Goal: Task Accomplishment & Management: Manage account settings

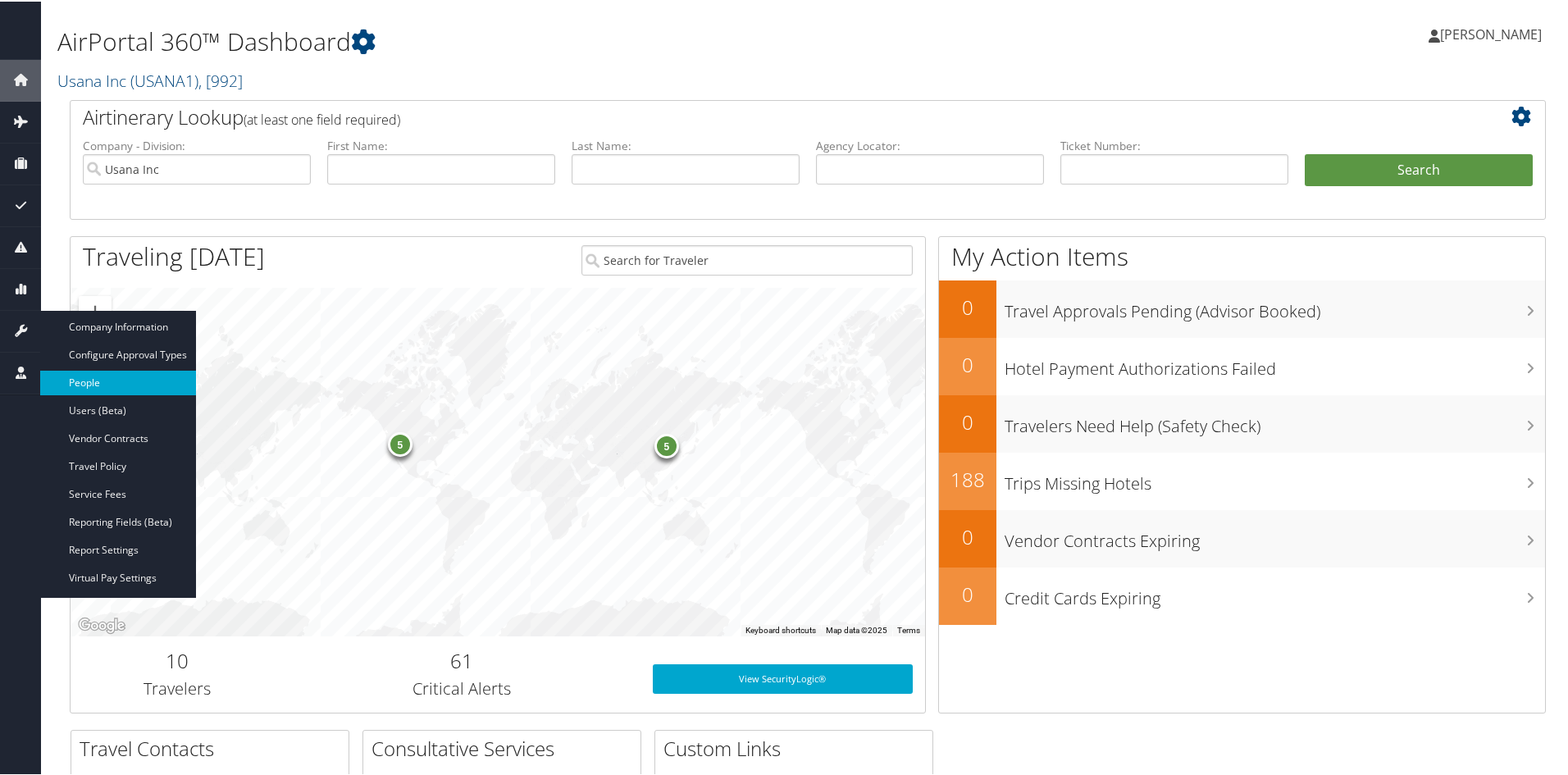
click at [79, 377] on link "People" at bounding box center [117, 381] width 156 height 24
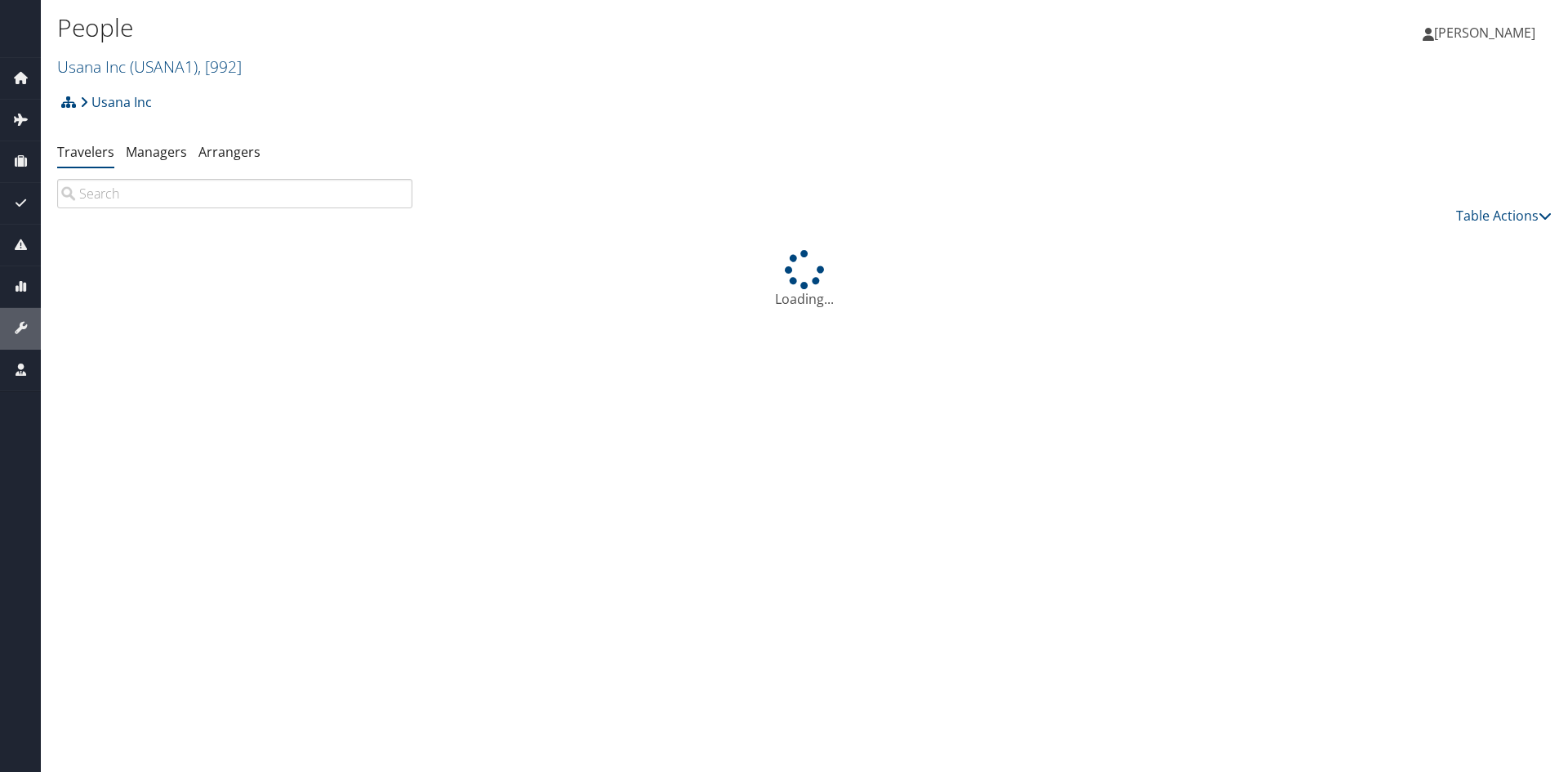
click at [294, 200] on input "search" at bounding box center [235, 193] width 355 height 29
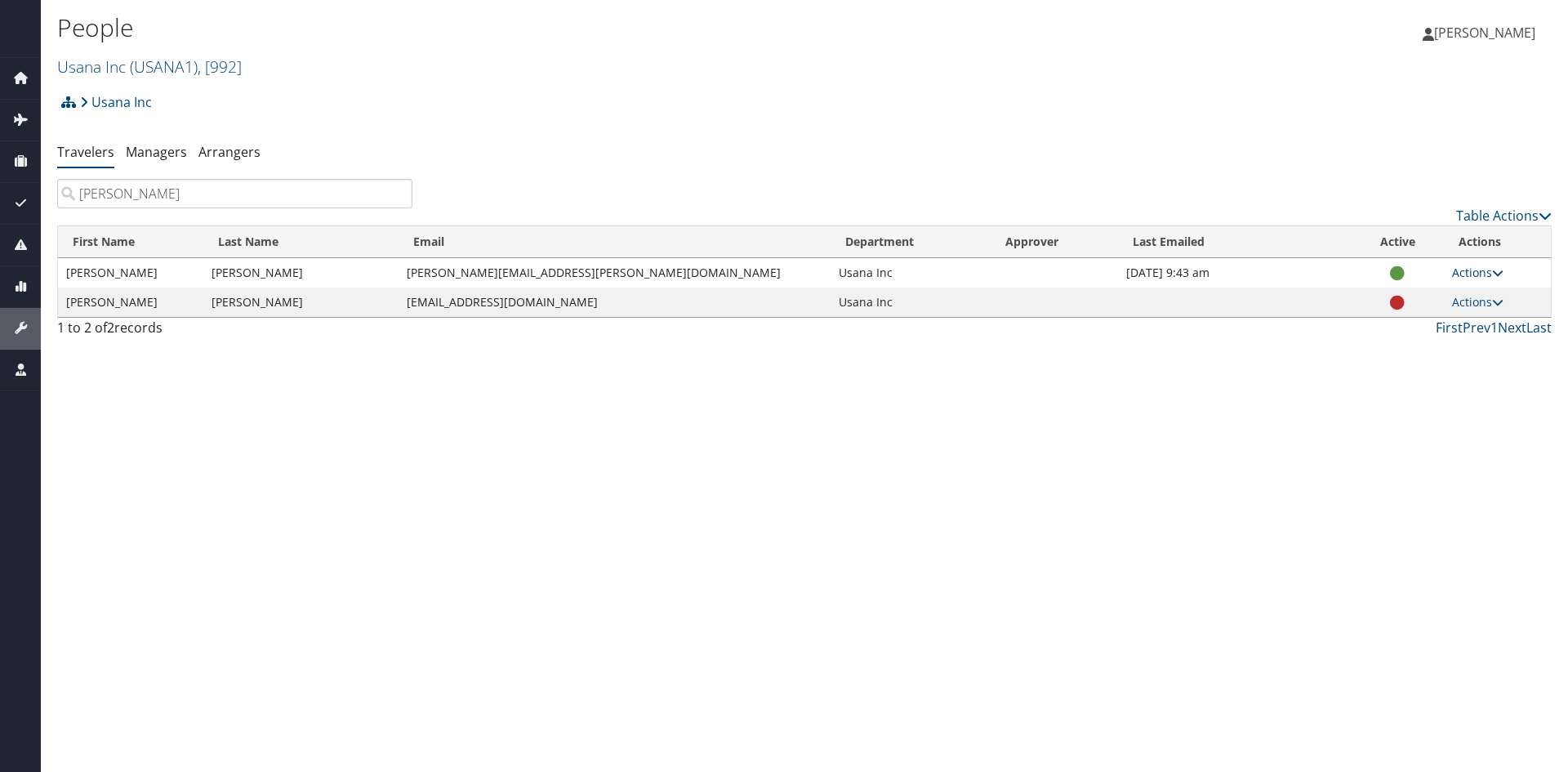
type input "[PERSON_NAME]"
click at [1475, 277] on link "Actions" at bounding box center [1478, 272] width 52 height 16
click at [1232, 400] on div "People Usana Inc ( USANA1 ) , [ 992 ] Usana Inc Usana Inc, [992] [PERSON_NAME] …" at bounding box center [804, 386] width 1528 height 772
click at [1515, 36] on span "[PERSON_NAME]" at bounding box center [1485, 32] width 101 height 18
click at [1395, 267] on link "Sign Out" at bounding box center [1443, 266] width 182 height 27
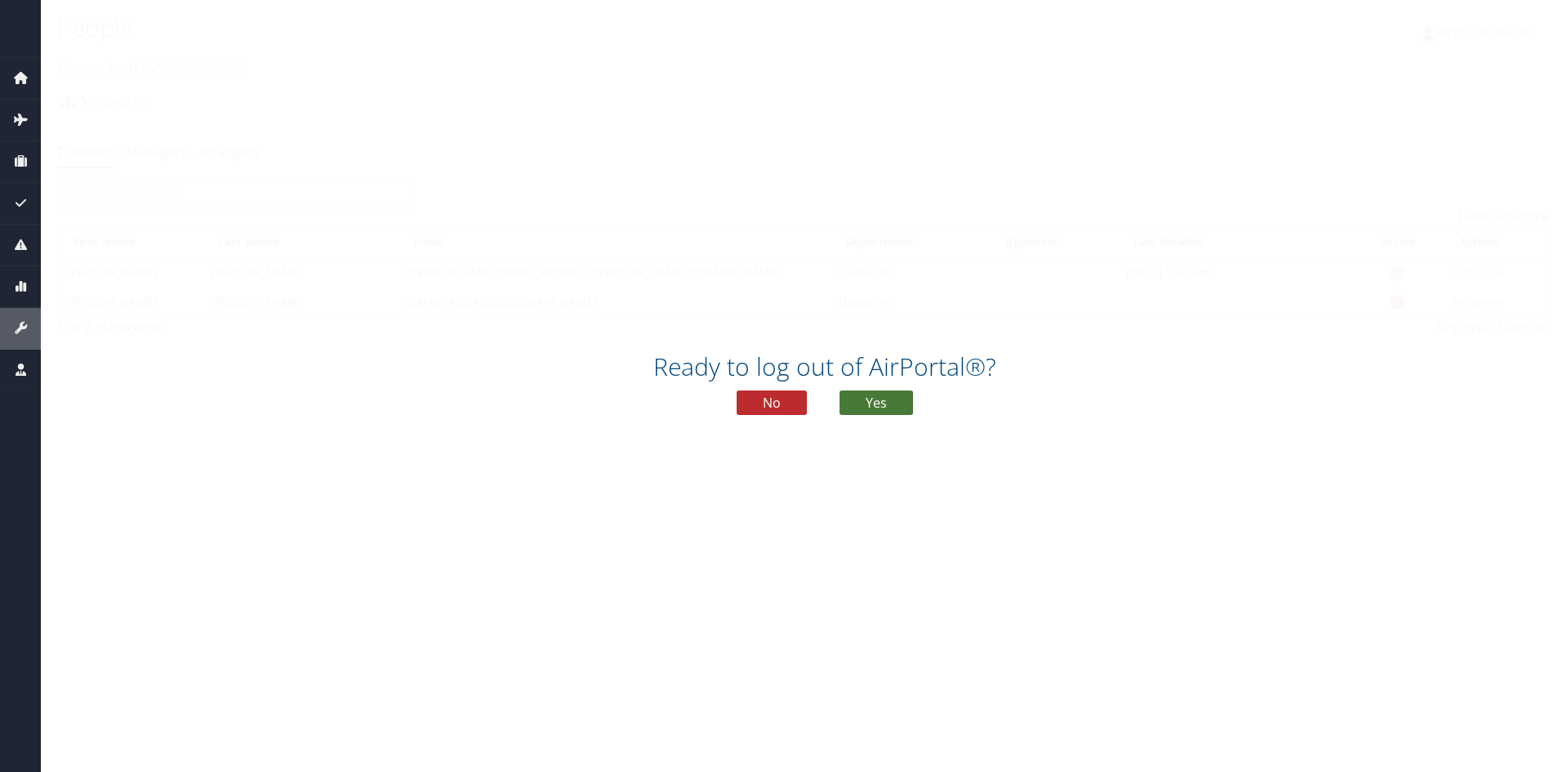
click at [895, 393] on button "Yes" at bounding box center [876, 402] width 73 height 24
